Goal: Task Accomplishment & Management: Complete application form

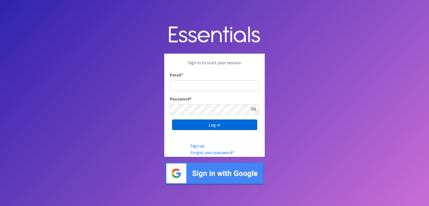
type input "[EMAIL_ADDRESS][DOMAIN_NAME]"
click at [211, 123] on input "Log in" at bounding box center [214, 125] width 85 height 11
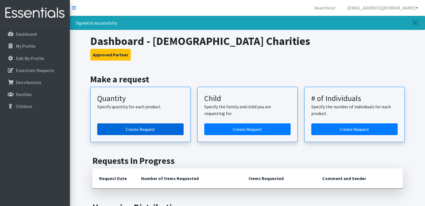
click at [135, 130] on link "Create Request" at bounding box center [140, 130] width 86 height 12
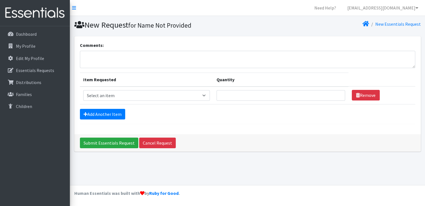
click at [146, 88] on td "Item Requested Select an item Child (Newborn) Child (Size 1) Child (Size 2) Chi…" at bounding box center [147, 96] width 134 height 18
click at [143, 93] on select "Select an item Child (Newborn) Child (Size 1) Child (Size 2) Child (Size 3) Chi…" at bounding box center [146, 95] width 127 height 11
click at [261, 124] on div "Comments: Item Requested Quantity Item Requested Select an item Child (Newborn)…" at bounding box center [247, 85] width 347 height 98
